Goal: Find specific page/section: Find specific page/section

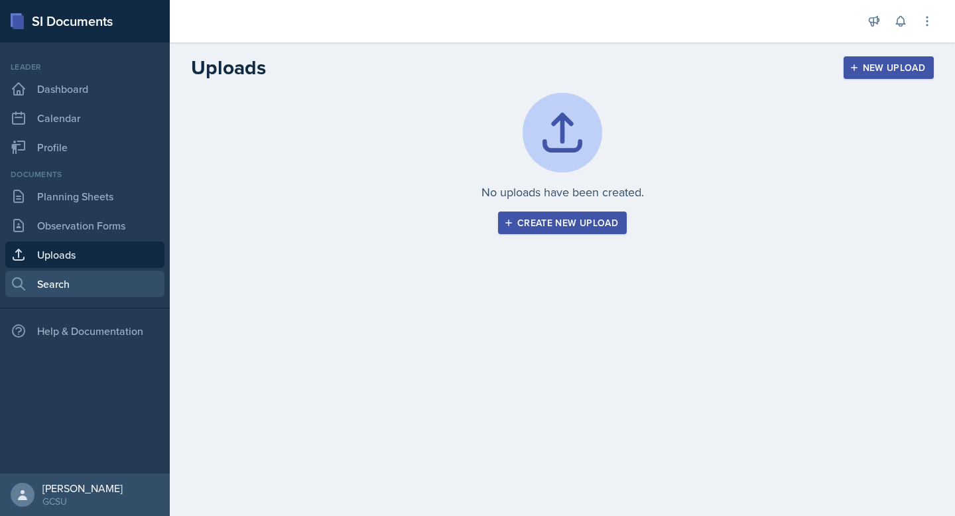
click at [80, 274] on link "Search" at bounding box center [84, 283] width 159 height 27
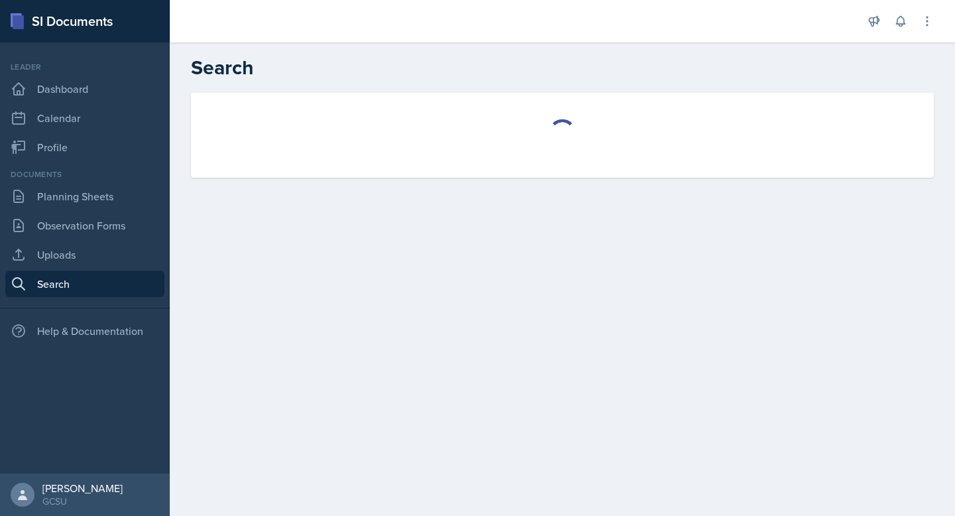
select select "all"
select select "1"
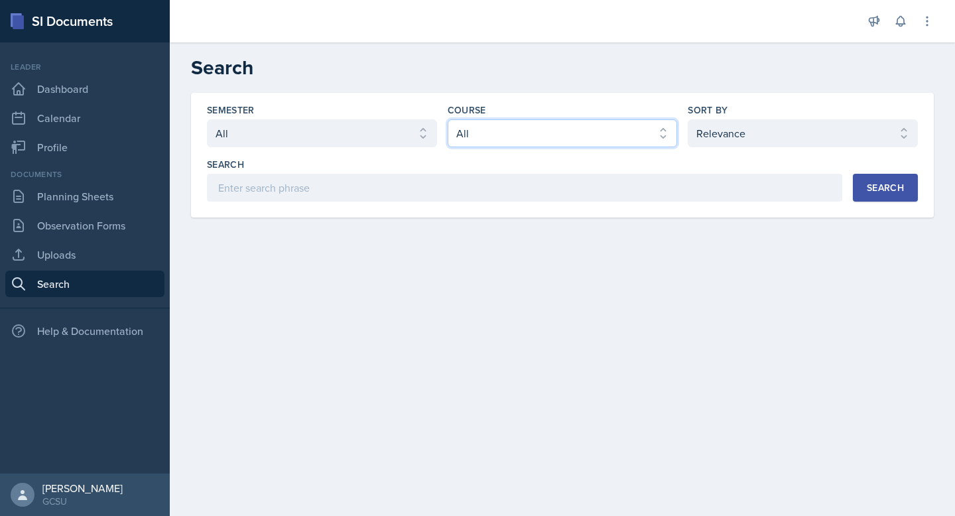
click at [492, 138] on select "Select course All ACCT 3101 ACCT 3102 ASTR 1000 BIOL 1100 BIOL 1107 BIOL 1108 B…" at bounding box center [562, 133] width 230 height 28
select select "b1080293-7c56-4194-86fd-7ef0845368b3"
click at [447, 119] on select "Select course All ACCT 3101 ACCT 3102 ASTR 1000 BIOL 1100 BIOL 1107 BIOL 1108 B…" at bounding box center [562, 133] width 230 height 28
click at [885, 190] on div "Search" at bounding box center [884, 187] width 37 height 11
